Goal: Navigation & Orientation: Understand site structure

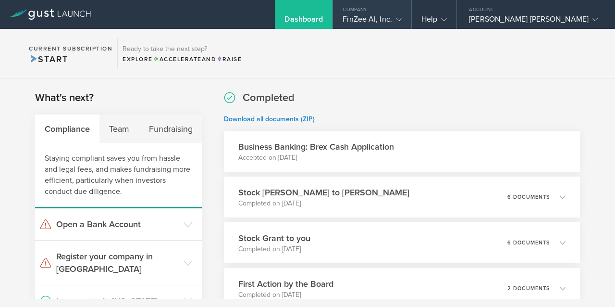
click at [402, 21] on div "FinZee AI, Inc." at bounding box center [372, 21] width 59 height 14
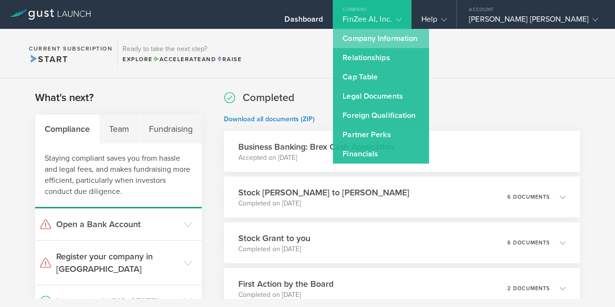
click at [429, 36] on link "Company Information" at bounding box center [381, 38] width 96 height 19
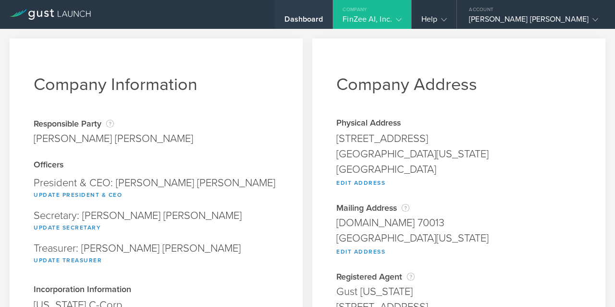
click at [323, 23] on div "Dashboard" at bounding box center [304, 21] width 38 height 14
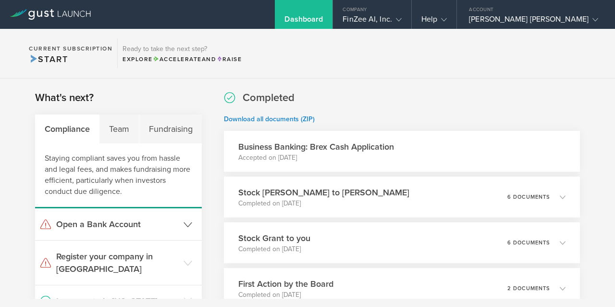
click at [184, 223] on polyline at bounding box center [188, 224] width 8 height 4
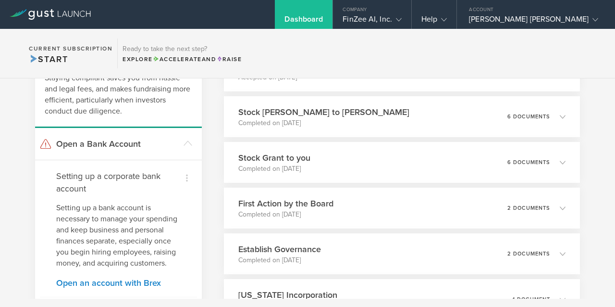
scroll to position [77, 0]
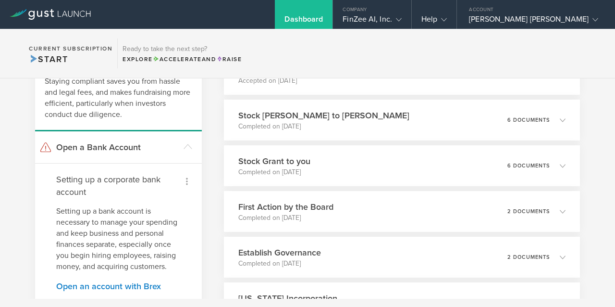
click at [186, 181] on icon at bounding box center [187, 181] width 2 height 7
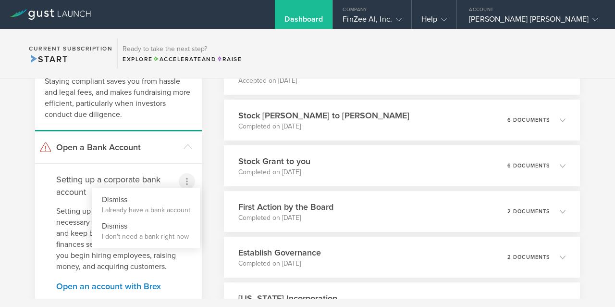
click at [208, 179] on div at bounding box center [307, 153] width 615 height 307
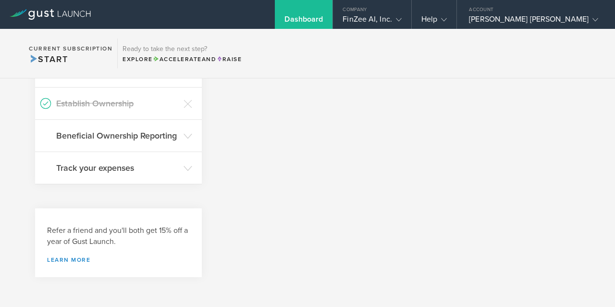
scroll to position [0, 0]
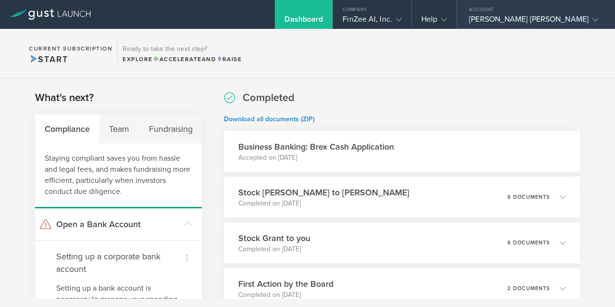
click at [593, 21] on icon at bounding box center [596, 20] width 6 height 6
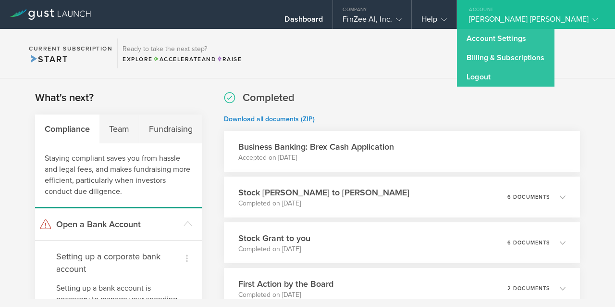
click at [387, 55] on section "Current Subscription Start Ready to take the next step? Explore Accelerate and …" at bounding box center [307, 54] width 615 height 50
